Goal: Task Accomplishment & Management: Complete application form

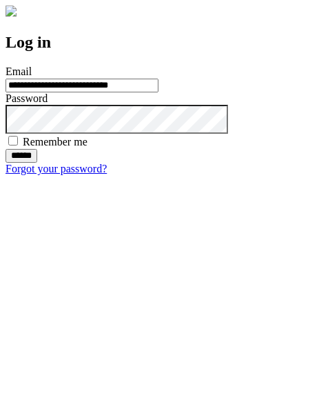
type input "**********"
click at [37, 163] on input "******" at bounding box center [22, 156] width 32 height 14
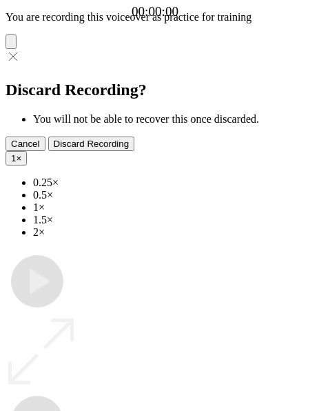
type input "**********"
